Goal: Answer question/provide support

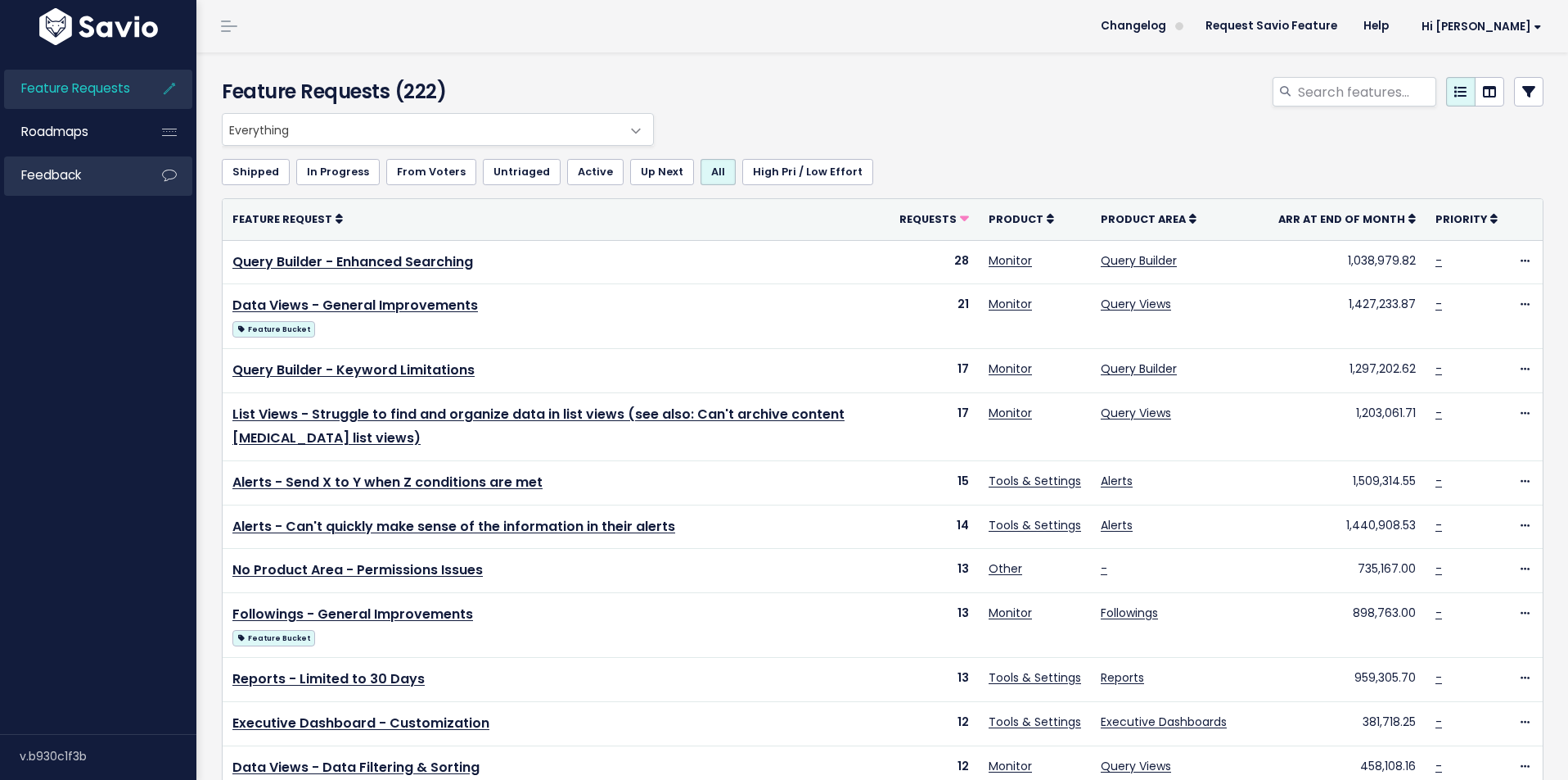
click at [111, 171] on link "Feedback" at bounding box center [70, 176] width 132 height 38
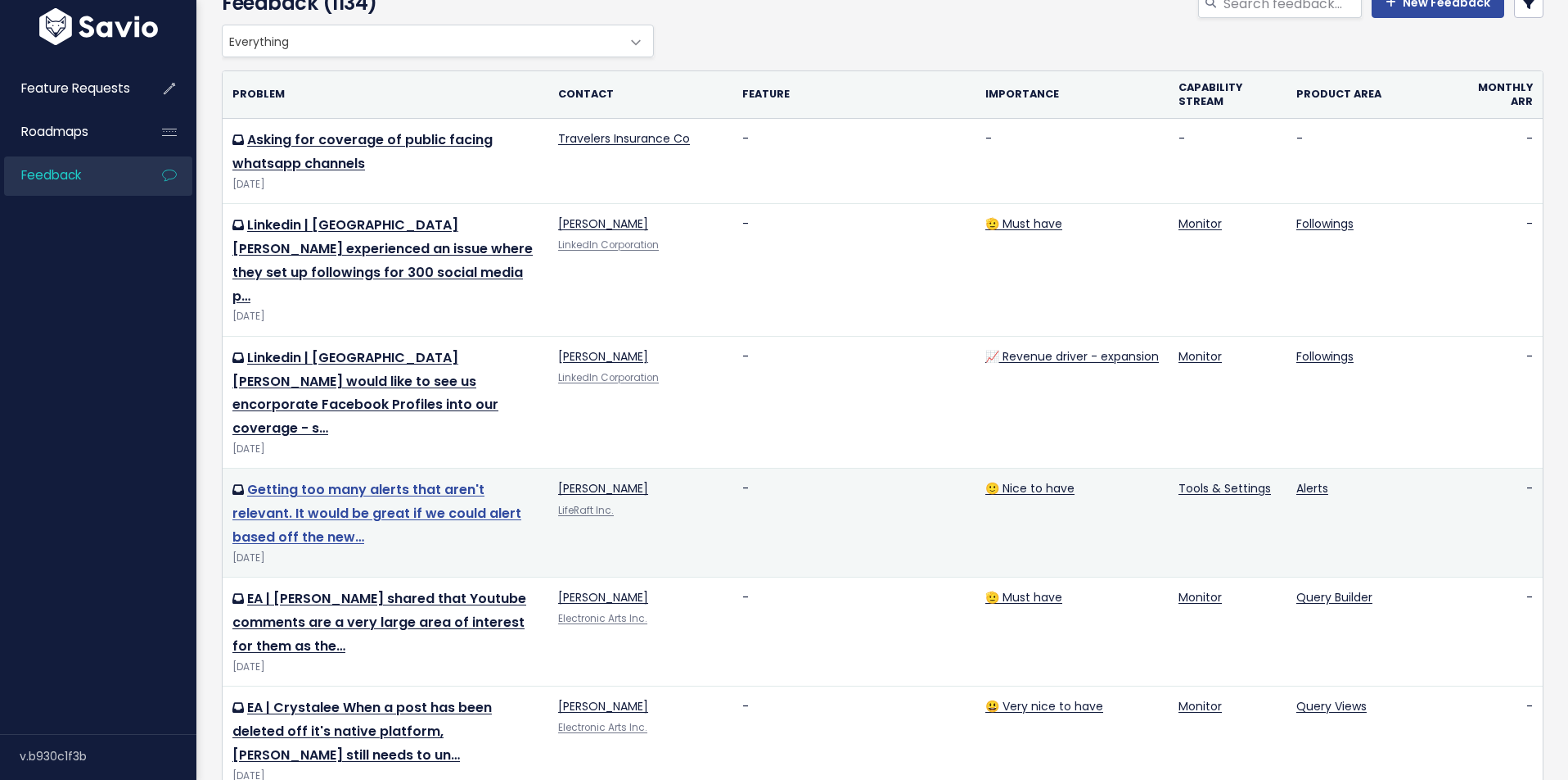
scroll to position [117, 0]
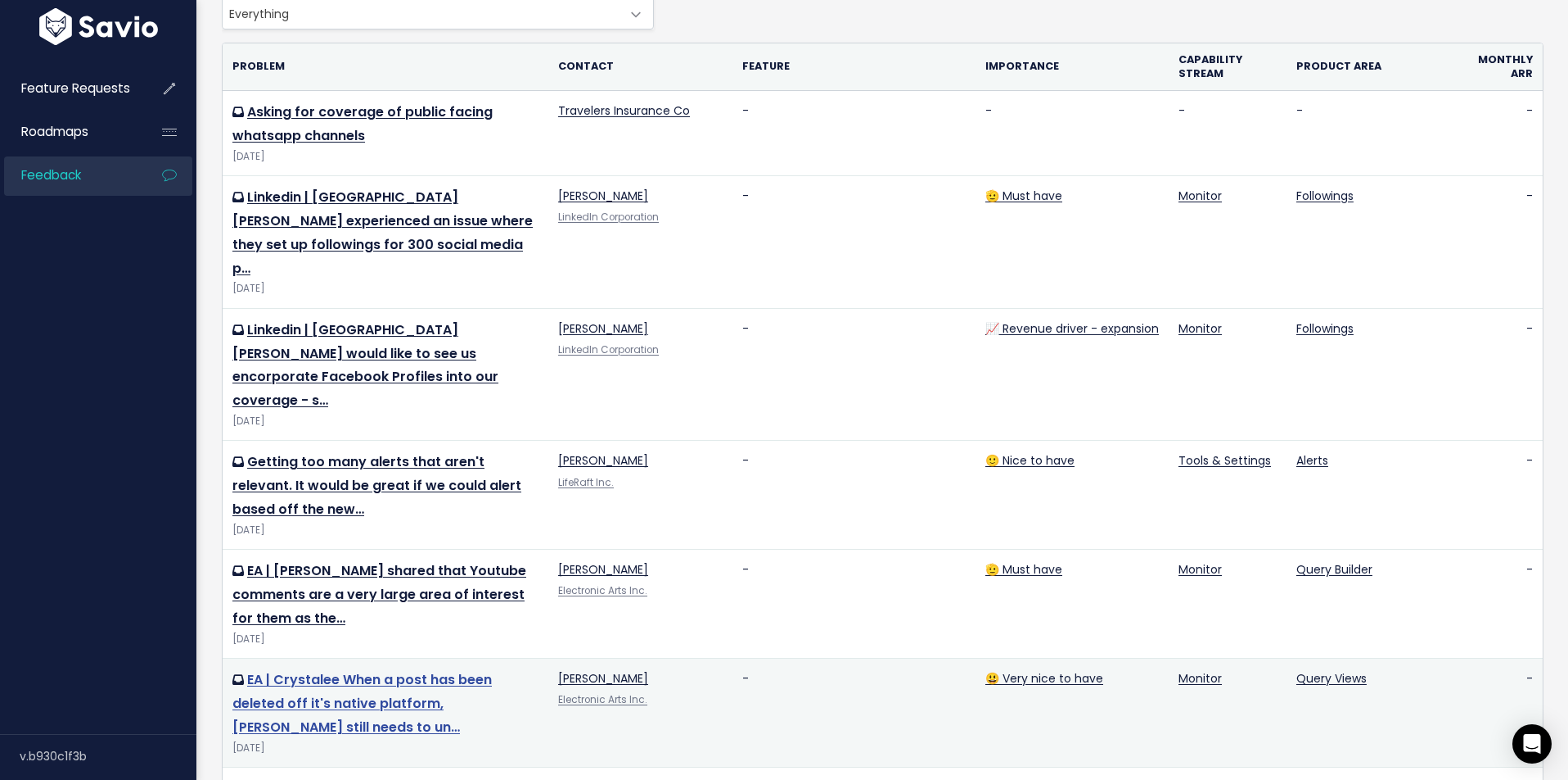
click at [457, 670] on link "EA | Crystalee When a post has been deleted off it's native platform, Crystalee…" at bounding box center [362, 703] width 259 height 67
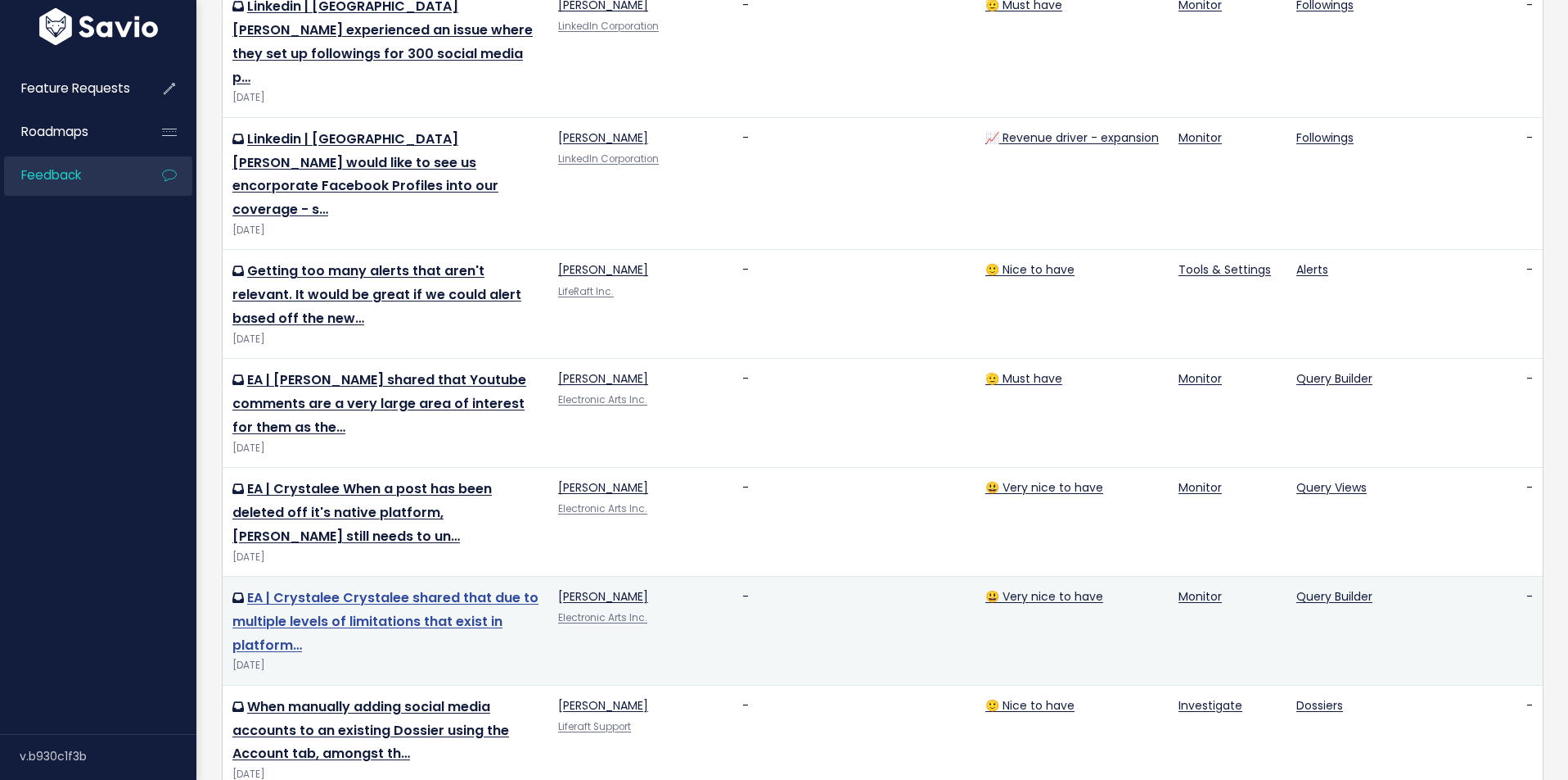
scroll to position [308, 0]
click at [447, 587] on link "EA | Crystalee Crystalee shared that due to multiple levels of limitations that…" at bounding box center [385, 620] width 306 height 67
